Goal: Task Accomplishment & Management: Manage account settings

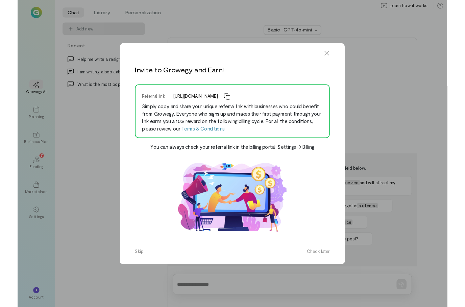
scroll to position [27, 0]
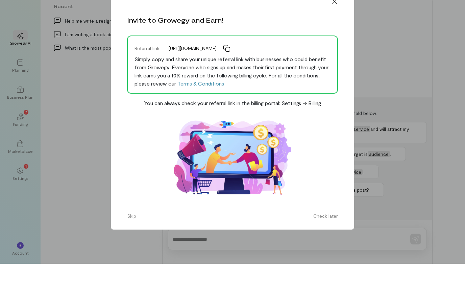
click at [94, 65] on div "Invite to Growegy and Earn! Referral link [URL][DOMAIN_NAME] Simply copy and sh…" at bounding box center [232, 153] width 465 height 307
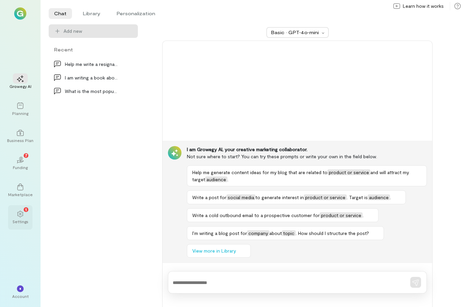
drag, startPoint x: 25, startPoint y: 199, endPoint x: 31, endPoint y: 199, distance: 5.8
click at [25, 209] on div "1" at bounding box center [20, 214] width 15 height 10
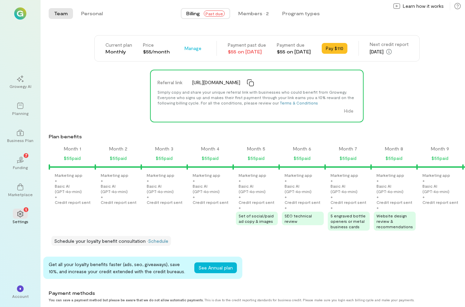
scroll to position [0, 575]
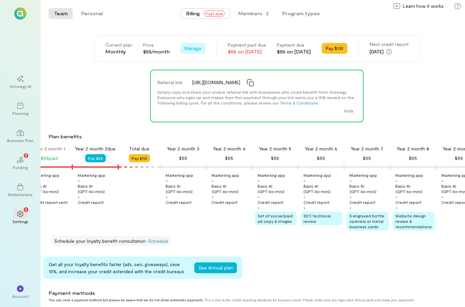
click at [181, 43] on button "Manage" at bounding box center [193, 48] width 25 height 11
click at [189, 70] on link "Cancel plan" at bounding box center [208, 77] width 52 height 14
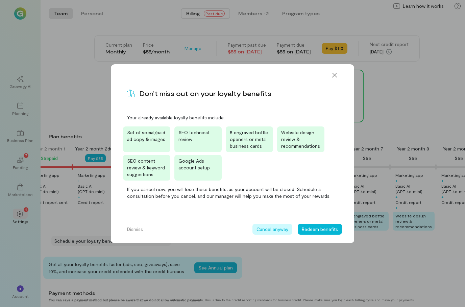
click at [278, 231] on button "Cancel anyway" at bounding box center [273, 229] width 40 height 11
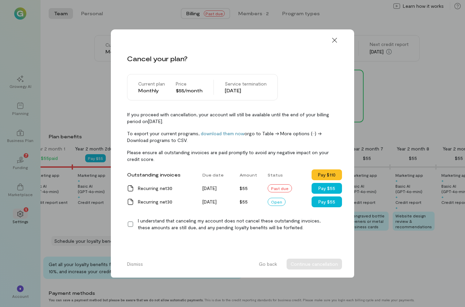
click at [130, 224] on icon at bounding box center [130, 224] width 7 height 7
click at [302, 265] on button "Continue cancellation" at bounding box center [314, 264] width 55 height 11
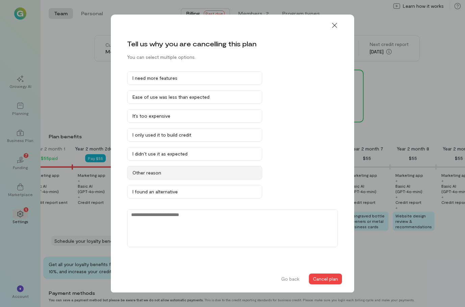
click at [216, 173] on div "Other reason" at bounding box center [195, 172] width 124 height 7
click at [238, 239] on textarea at bounding box center [232, 228] width 211 height 38
click at [326, 159] on div "I need more features Ease of use was less than expected It’s too expensive I on…" at bounding box center [232, 168] width 211 height 194
click at [333, 284] on button "Cancel plan" at bounding box center [325, 279] width 33 height 11
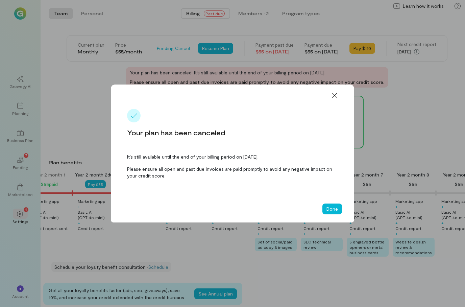
click at [333, 210] on button "Done" at bounding box center [333, 209] width 20 height 11
